Goal: Complete application form

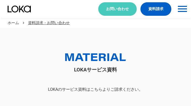
scroll to position [28, 0]
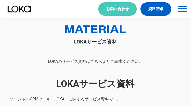
select select "その他"
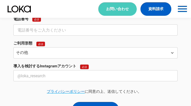
select select "その他"
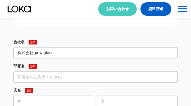
type input "株式会社grow place"
type input "法人向けエアコン清掃部"
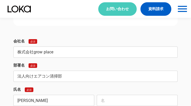
type input "[PERSON_NAME]"
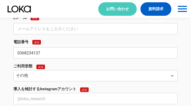
type input "0368234137"
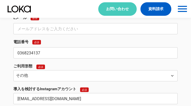
type input "[EMAIL_ADDRESS][DOMAIN_NAME]"
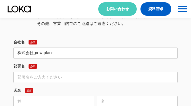
type input "株式会社grow place"
type input "法人向けエアコン清掃部"
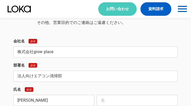
type input "[PERSON_NAME]"
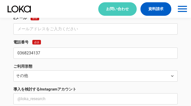
type input "0368234137"
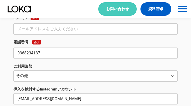
type input "[EMAIL_ADDRESS][DOMAIN_NAME]"
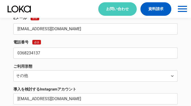
type input "[EMAIL_ADDRESS][DOMAIN_NAME]"
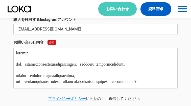
type textarea "loremip dol、sitametconsecteturadipiscingeli、seddoeiu temporincididunt。 utlabo、e…"
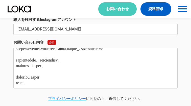
scroll to position [0, 0]
